Goal: Contribute content: Add original content to the website for others to see

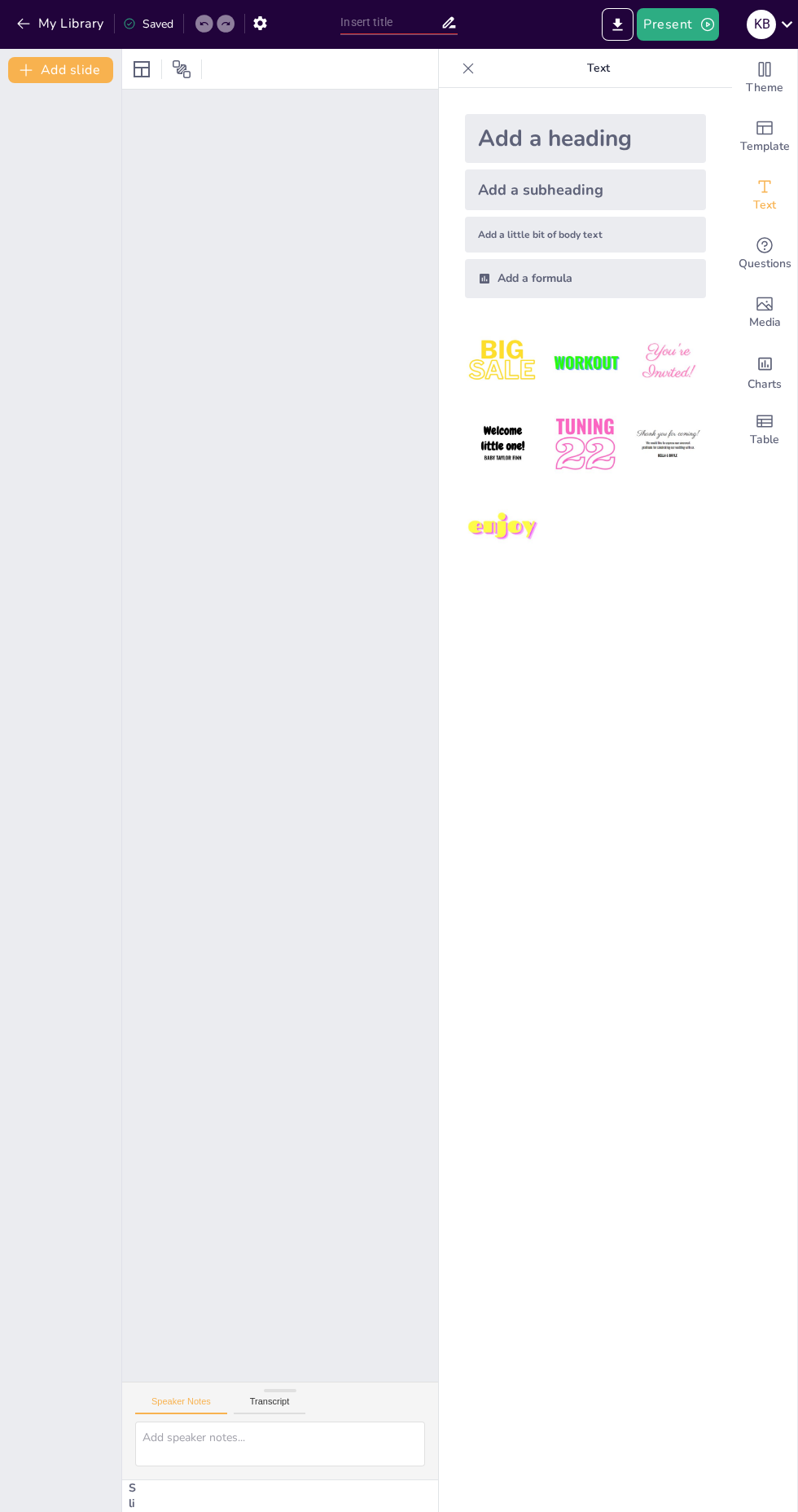
click at [23, 23] on icon "button" at bounding box center [23, 24] width 12 height 11
click at [466, 74] on icon at bounding box center [468, 69] width 16 height 16
click at [468, 68] on icon at bounding box center [468, 68] width 11 height 11
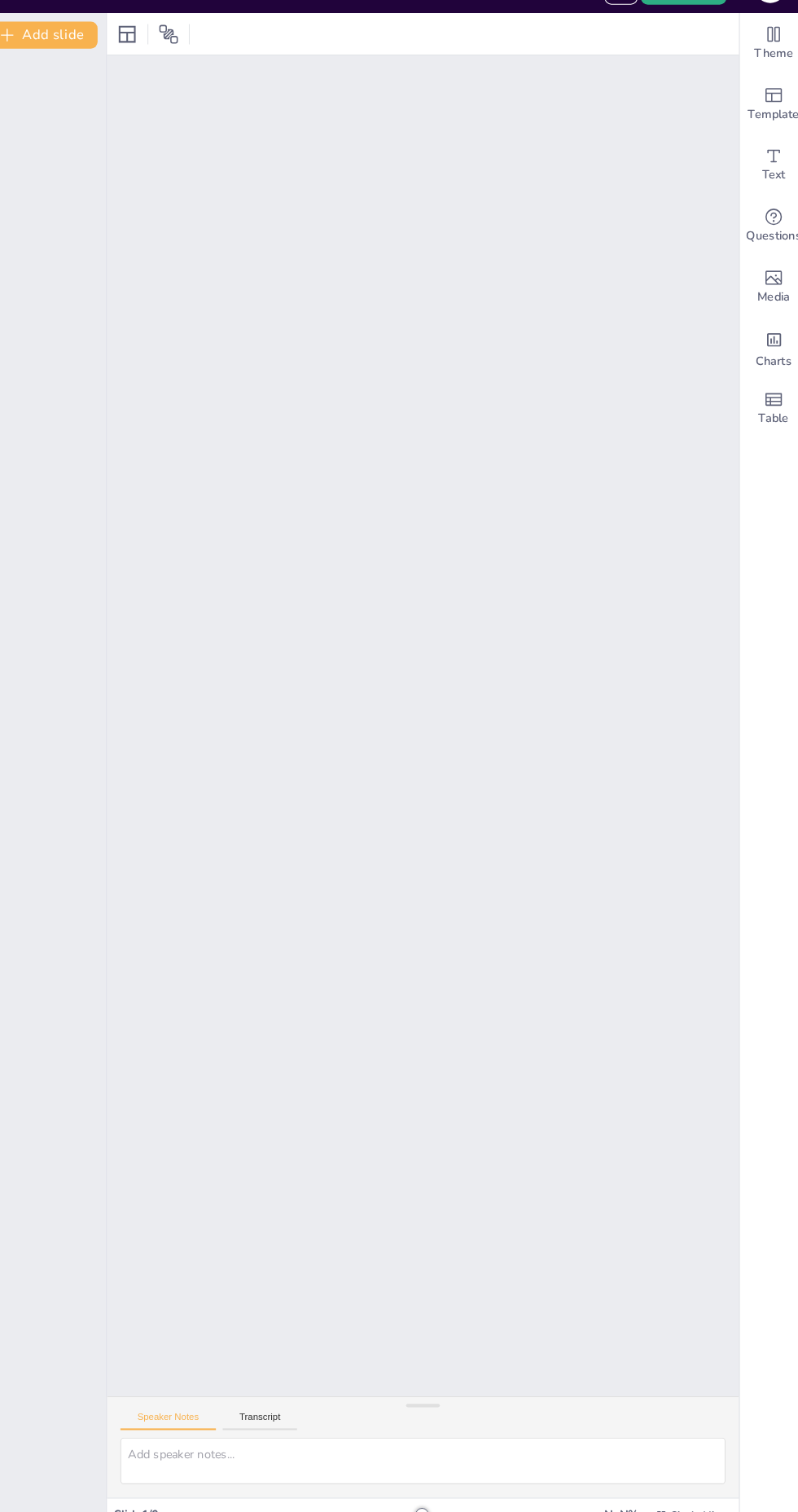
click at [474, 809] on div at bounding box center [427, 736] width 609 height 1293
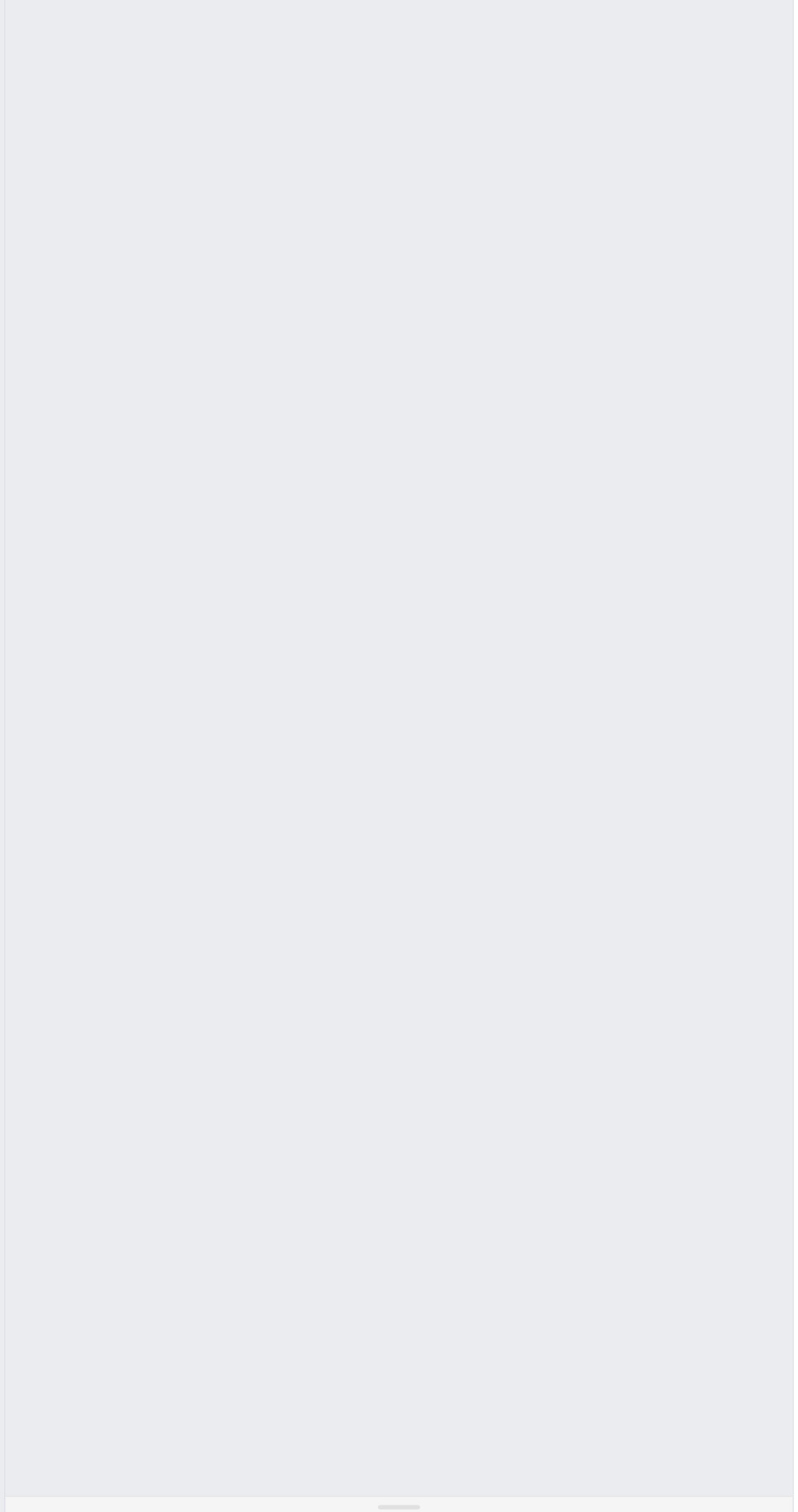
click at [484, 833] on div at bounding box center [427, 736] width 609 height 1293
click at [466, 857] on div at bounding box center [427, 736] width 609 height 1293
click at [466, 818] on div at bounding box center [427, 736] width 609 height 1293
click at [465, 818] on div at bounding box center [427, 736] width 609 height 1293
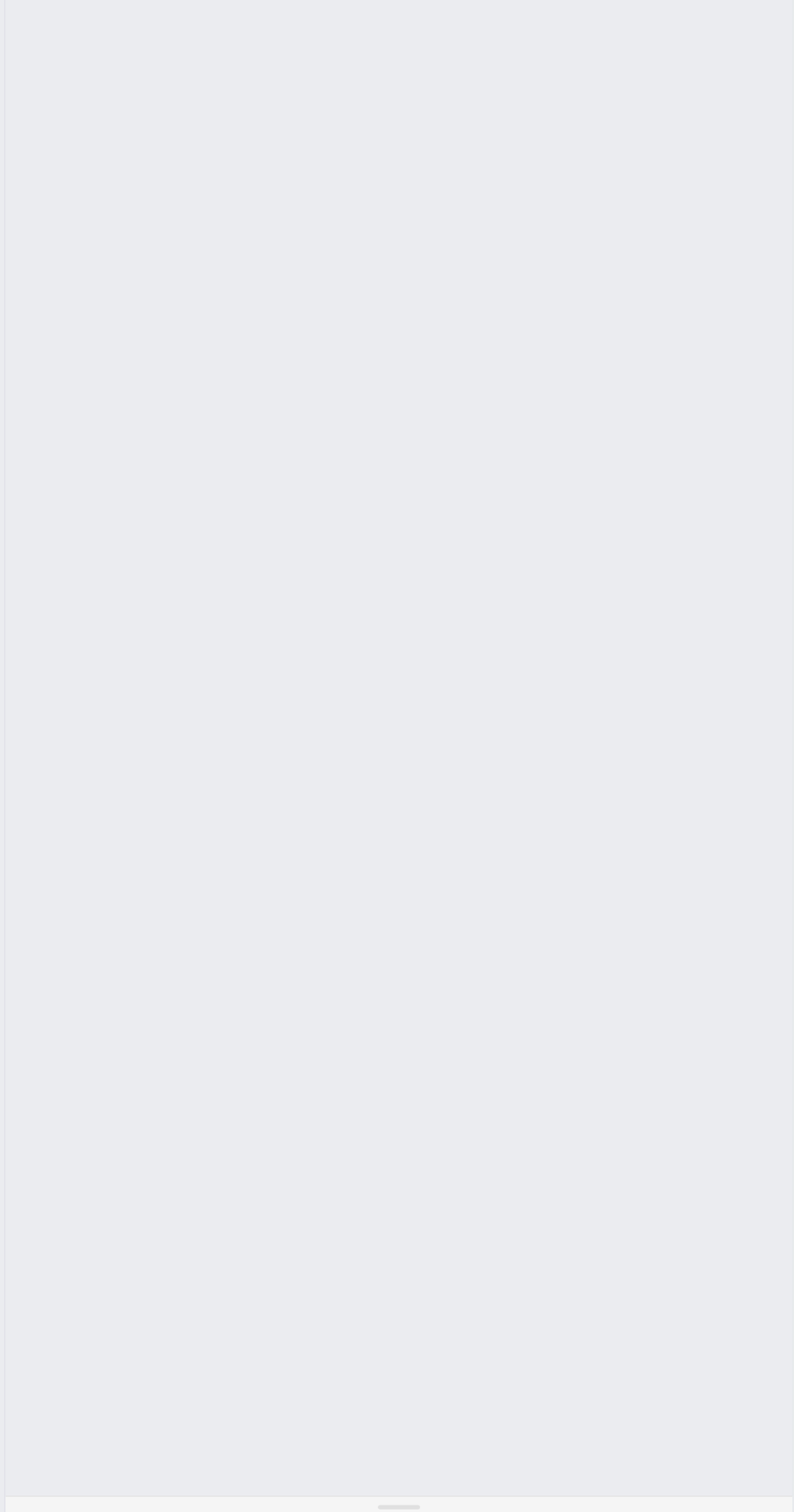
click at [451, 846] on div at bounding box center [427, 736] width 609 height 1293
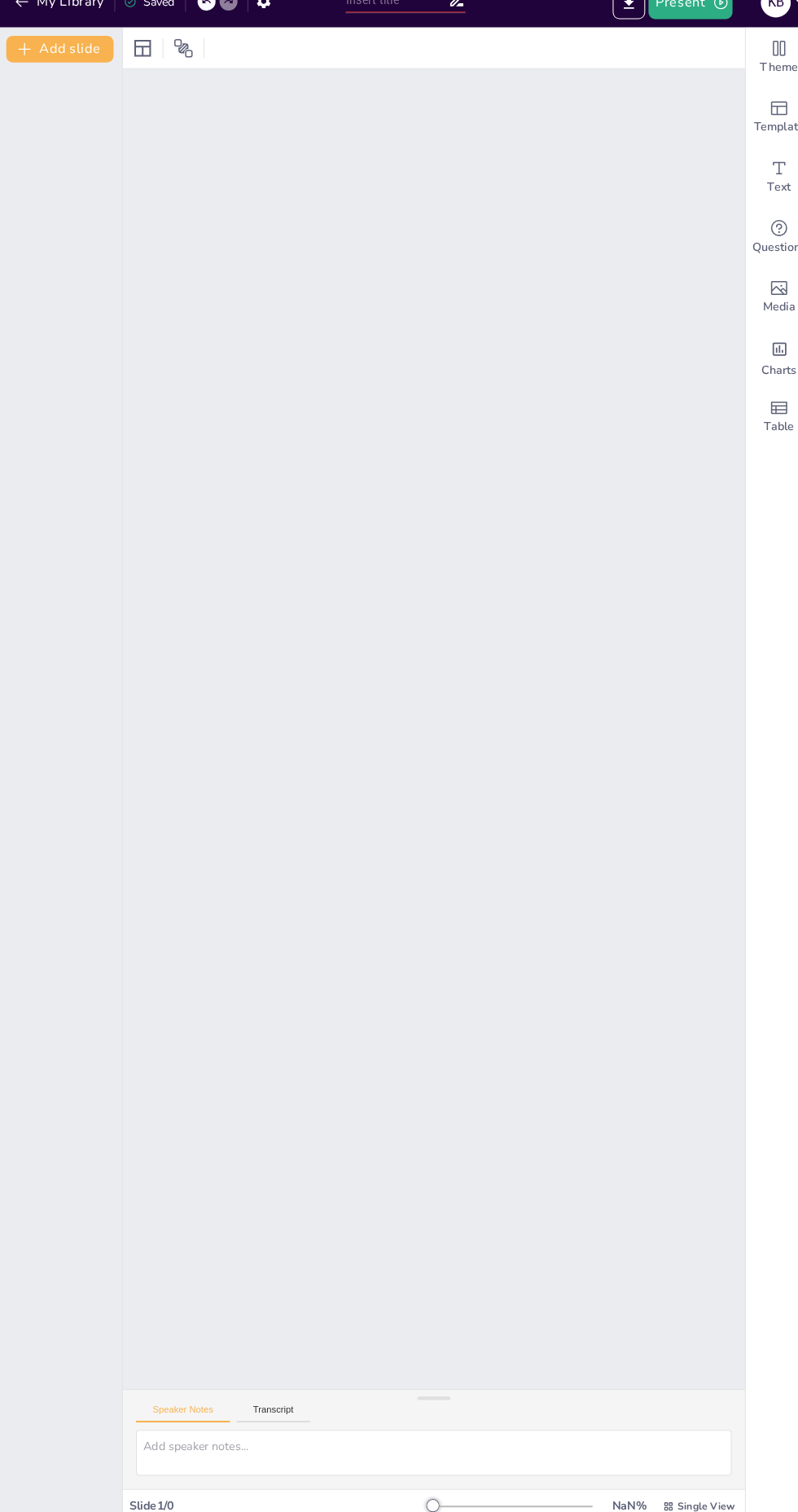
click at [169, 280] on div at bounding box center [427, 736] width 609 height 1293
click at [158, 268] on div at bounding box center [427, 736] width 609 height 1293
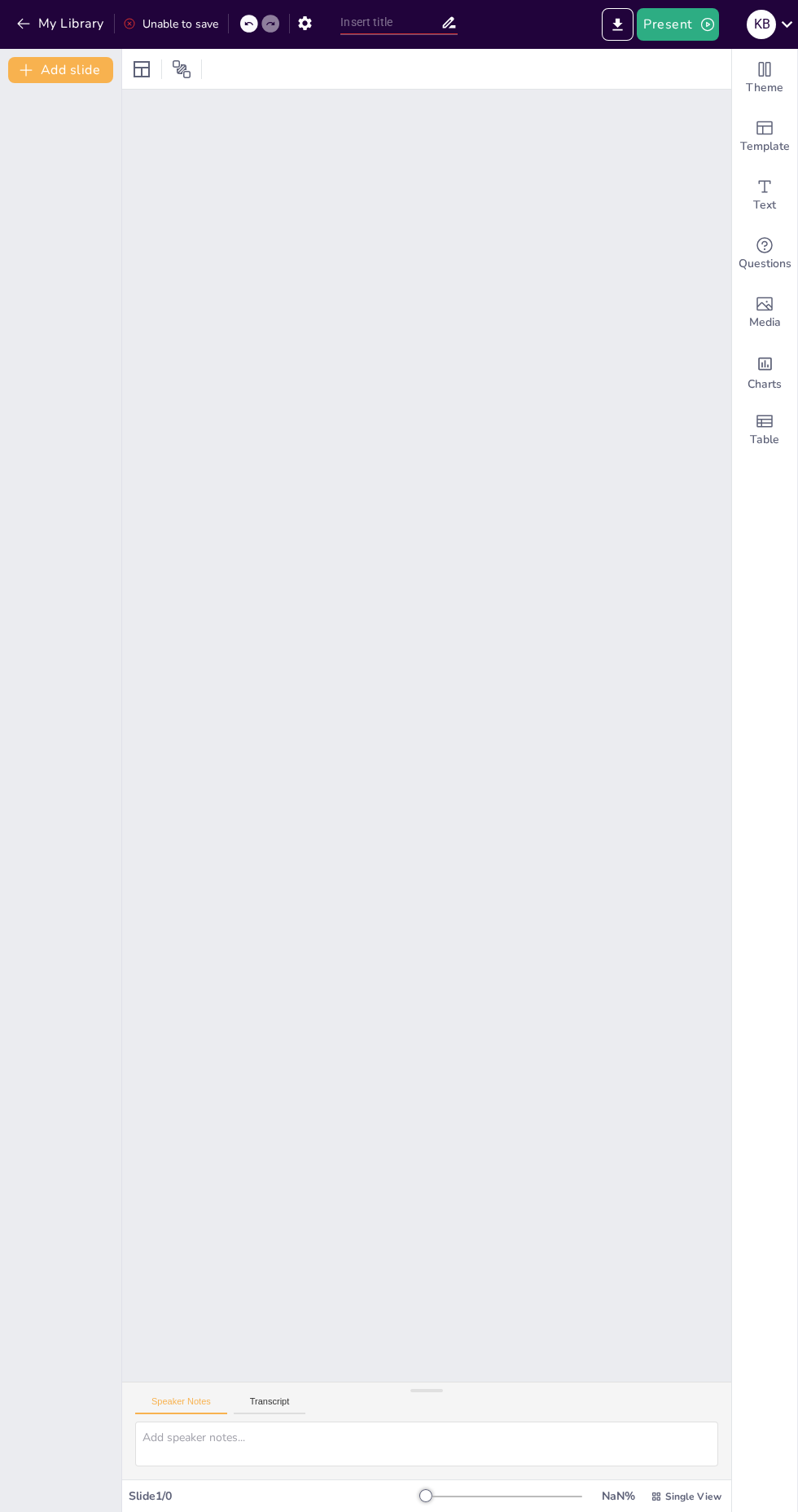
click at [74, 68] on button "Add slide" at bounding box center [61, 69] width 105 height 26
click at [24, 24] on icon "button" at bounding box center [23, 24] width 12 height 11
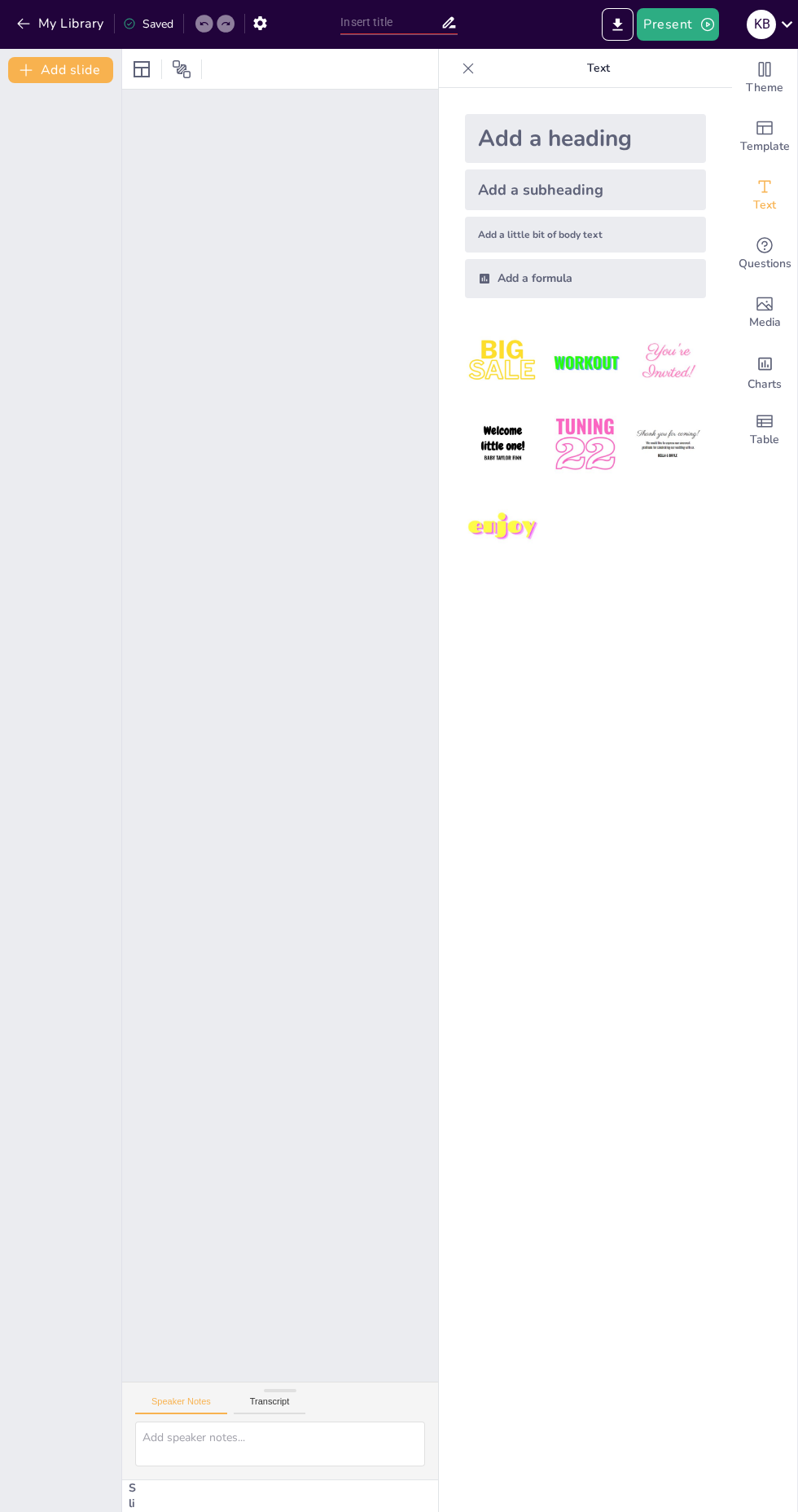
click at [462, 68] on icon at bounding box center [468, 69] width 16 height 16
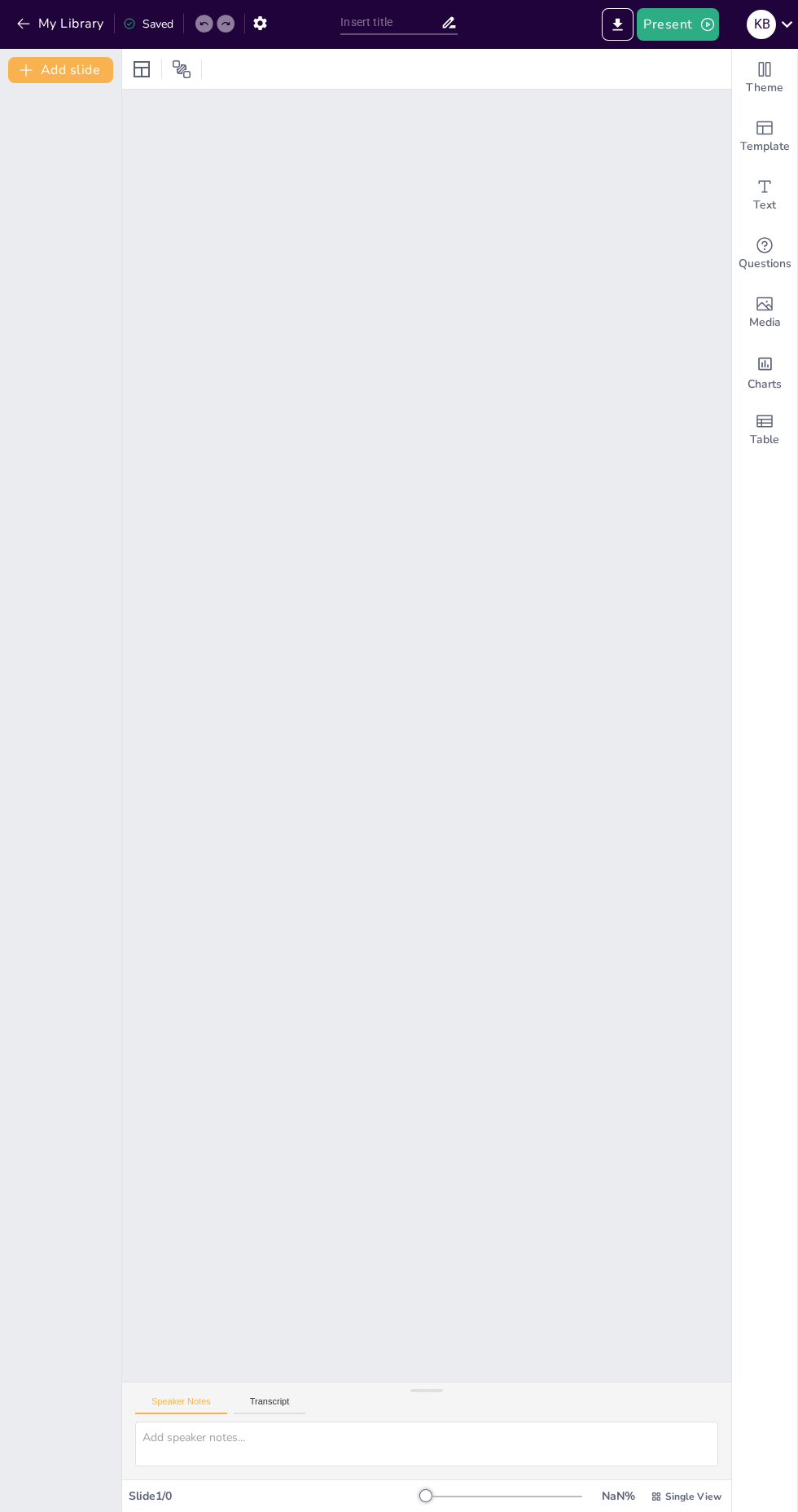
click at [87, 32] on button "My Library" at bounding box center [61, 24] width 98 height 26
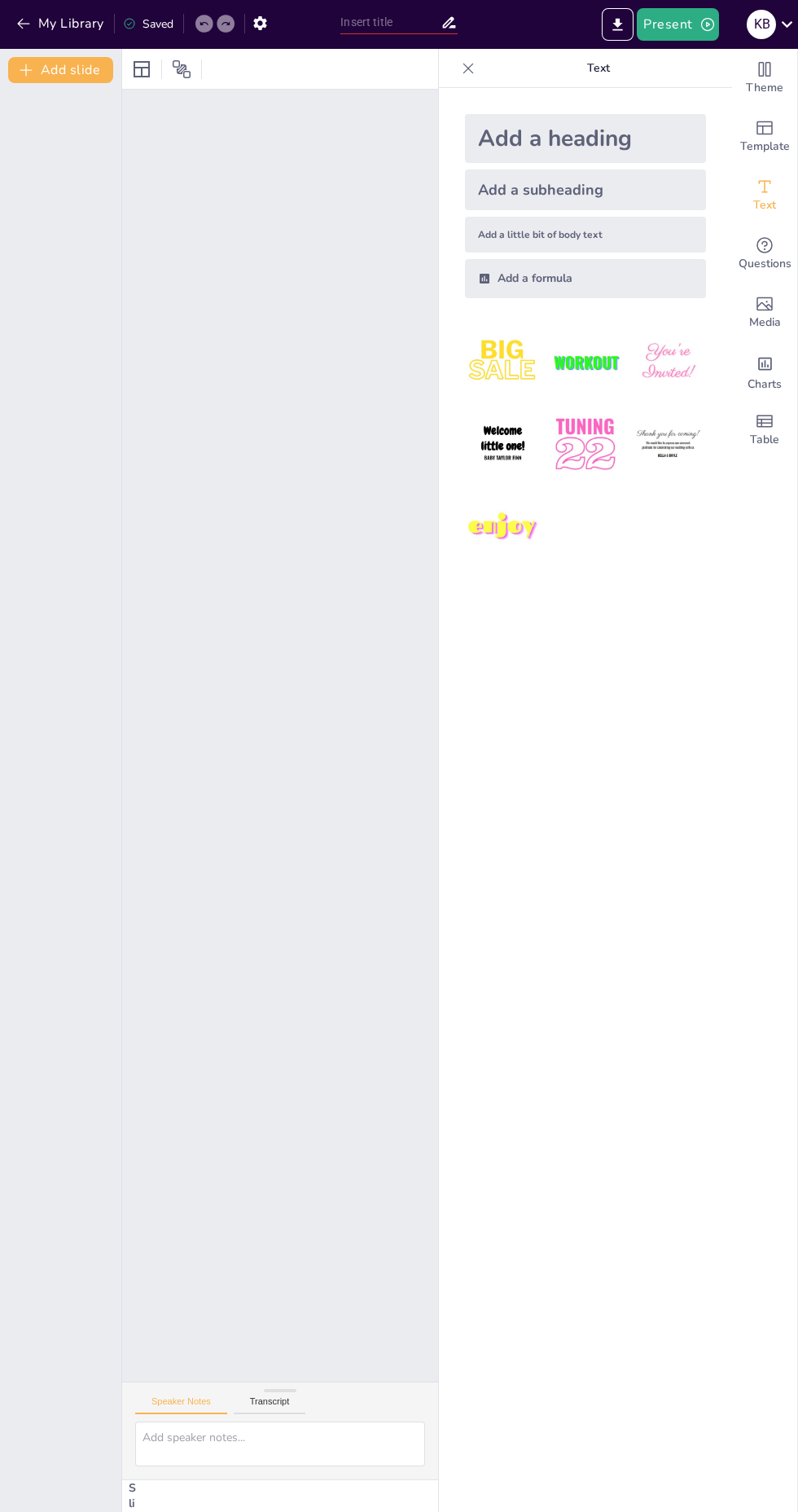
click at [416, 34] on input "text" at bounding box center [390, 23] width 99 height 24
click at [462, 69] on icon at bounding box center [468, 69] width 16 height 16
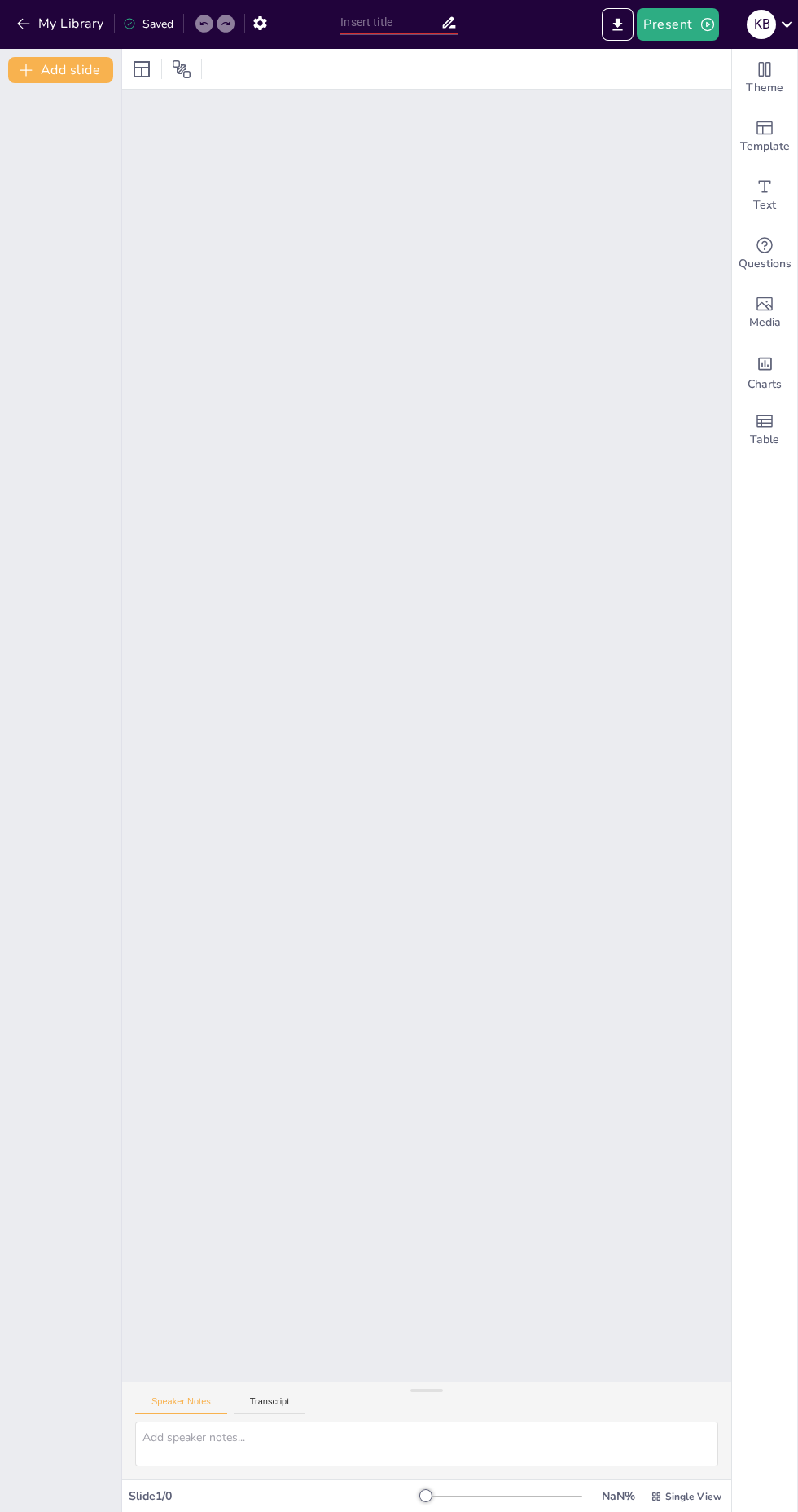
click at [47, 65] on button "Add slide" at bounding box center [61, 69] width 105 height 26
click at [68, 24] on button "My Library" at bounding box center [61, 24] width 98 height 26
